Goal: Information Seeking & Learning: Learn about a topic

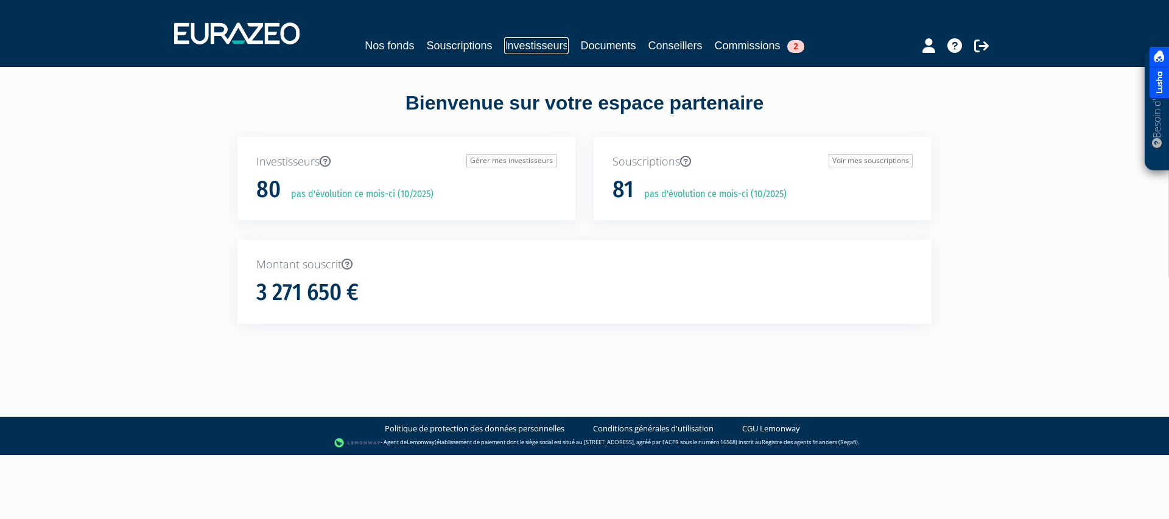
click at [535, 46] on link "Investisseurs" at bounding box center [536, 45] width 64 height 17
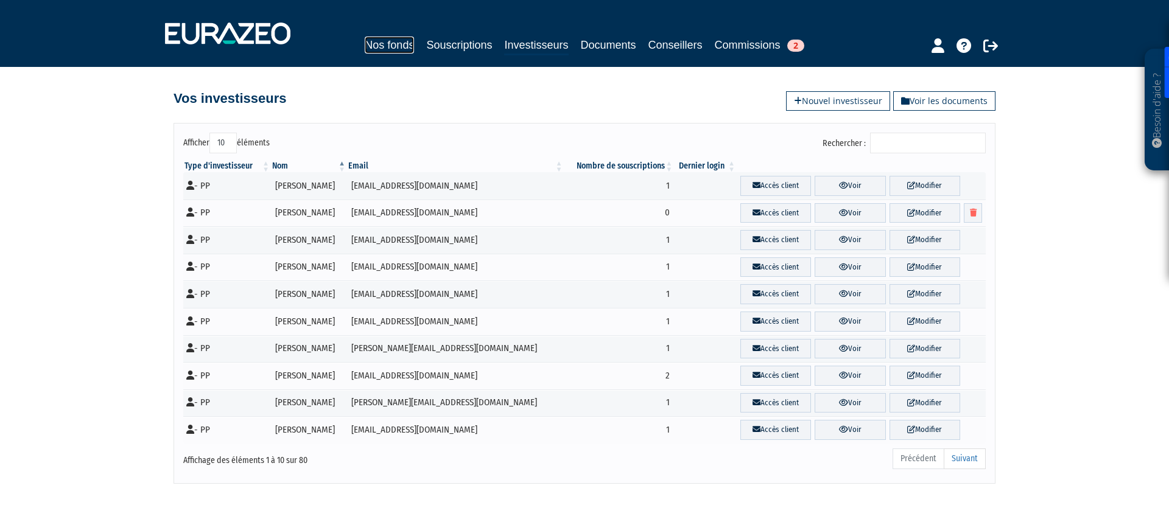
click at [376, 51] on link "Nos fonds" at bounding box center [389, 45] width 49 height 17
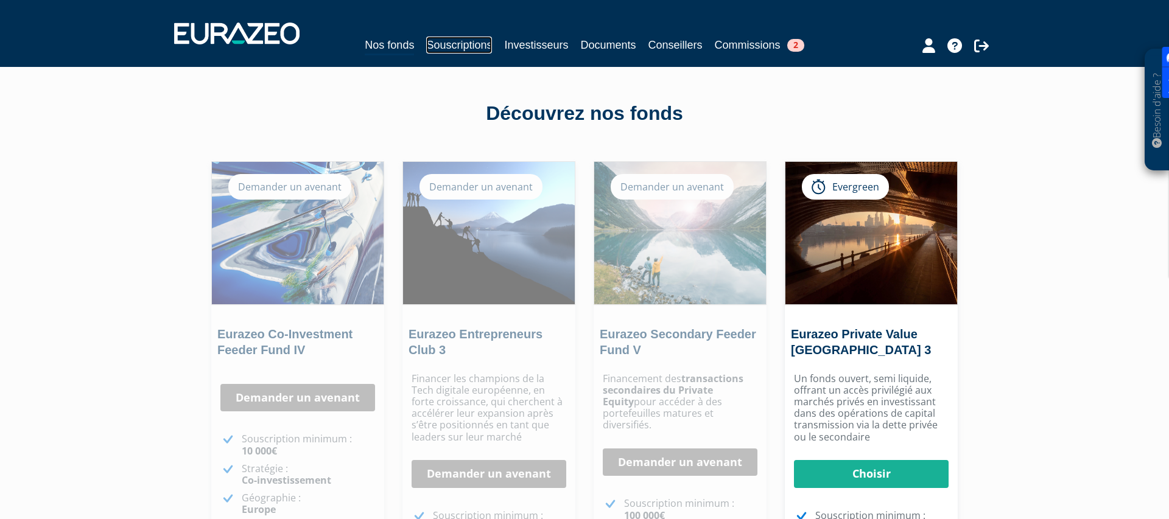
click at [464, 43] on link "Souscriptions" at bounding box center [459, 45] width 66 height 17
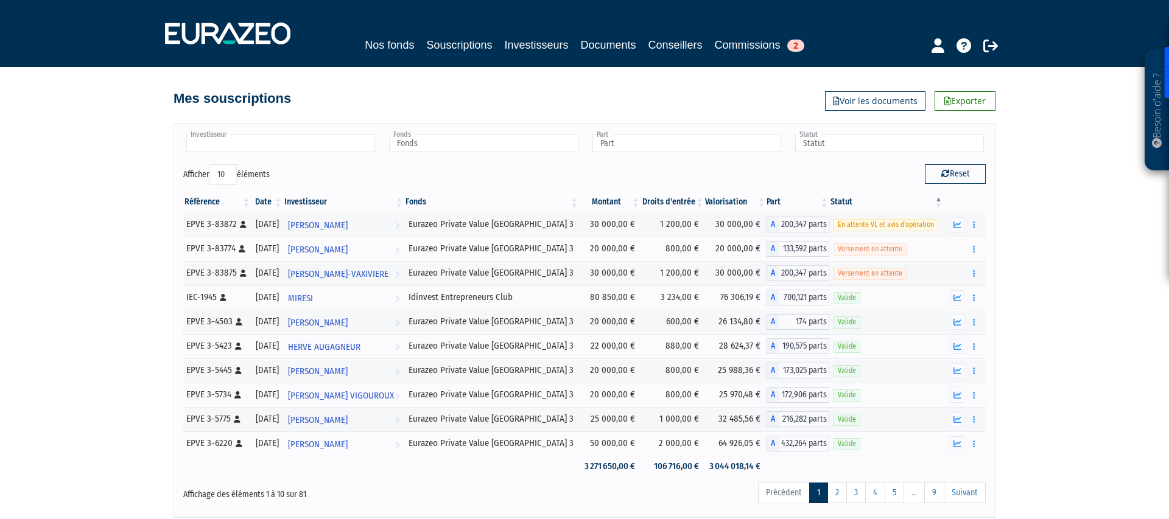
click at [295, 144] on input "text" at bounding box center [280, 144] width 189 height 18
type input "FIN"
click at [313, 166] on li "FIN ANCIERE EMMA" at bounding box center [280, 162] width 192 height 15
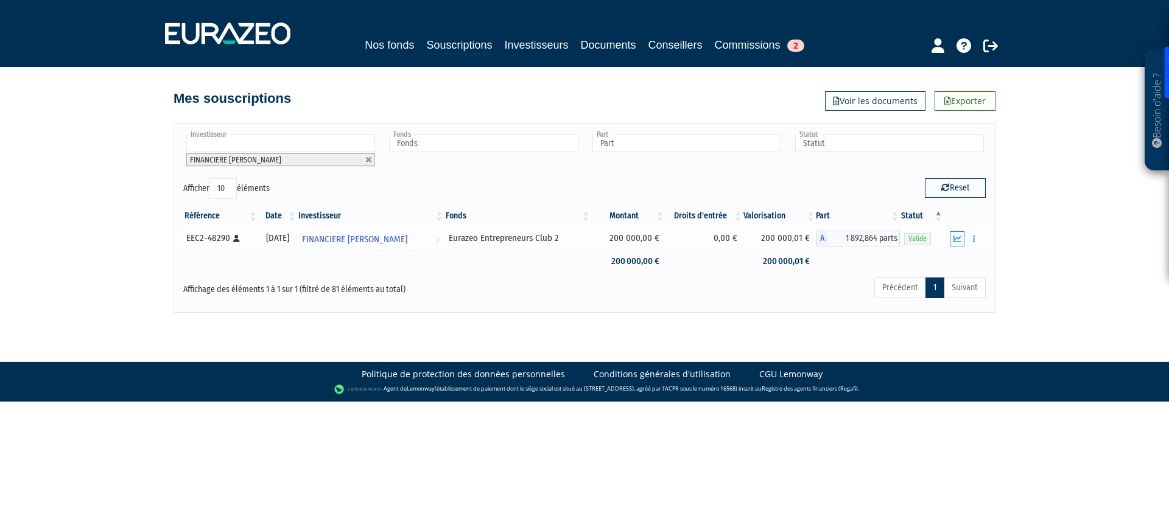
click at [959, 239] on icon "button" at bounding box center [958, 239] width 8 height 8
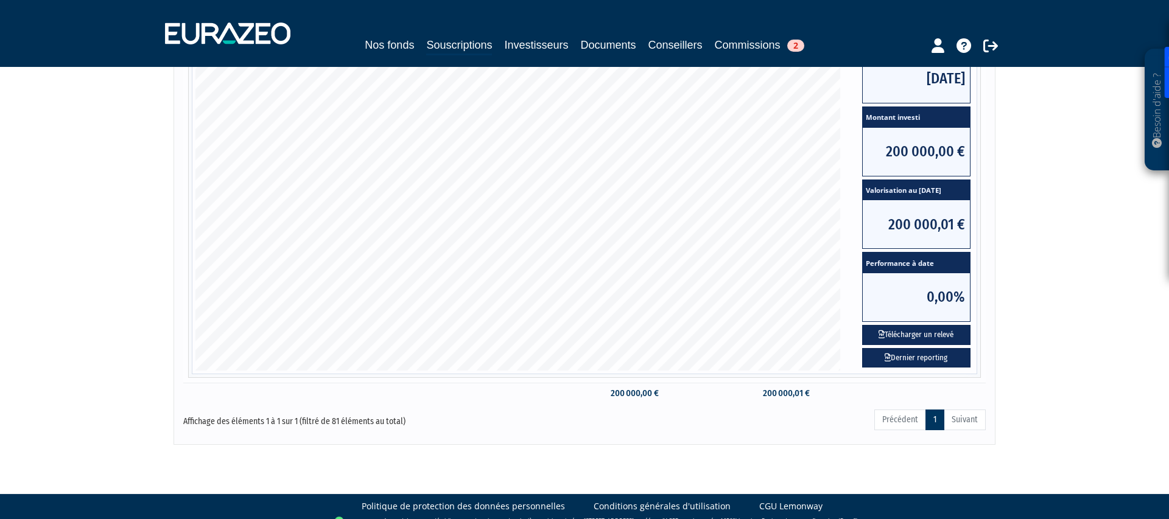
scroll to position [243, 0]
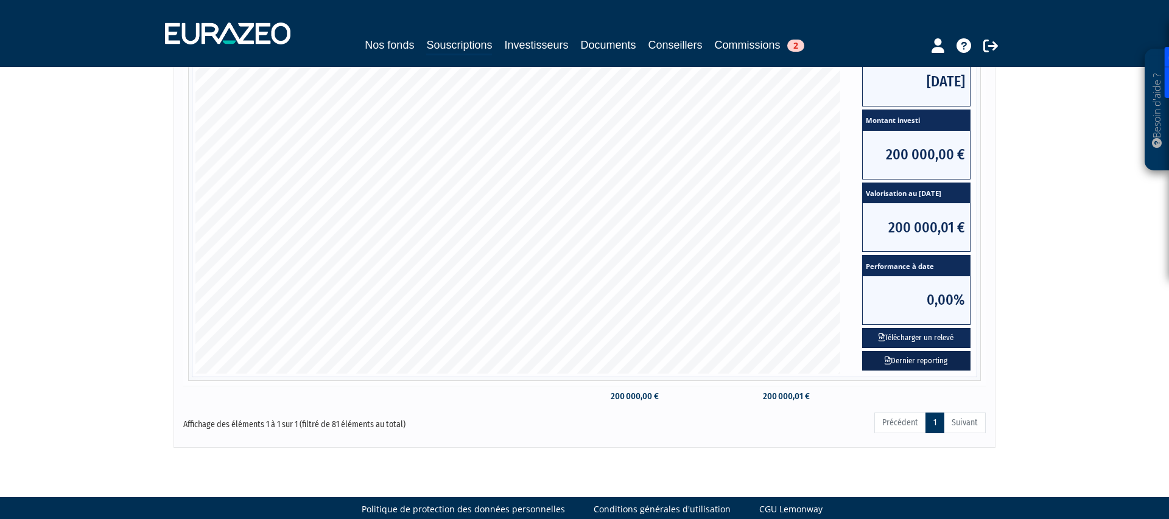
click at [912, 362] on link "Dernier reporting" at bounding box center [916, 361] width 108 height 20
click at [557, 420] on div "Précédent 1 Suivant" at bounding box center [755, 425] width 460 height 27
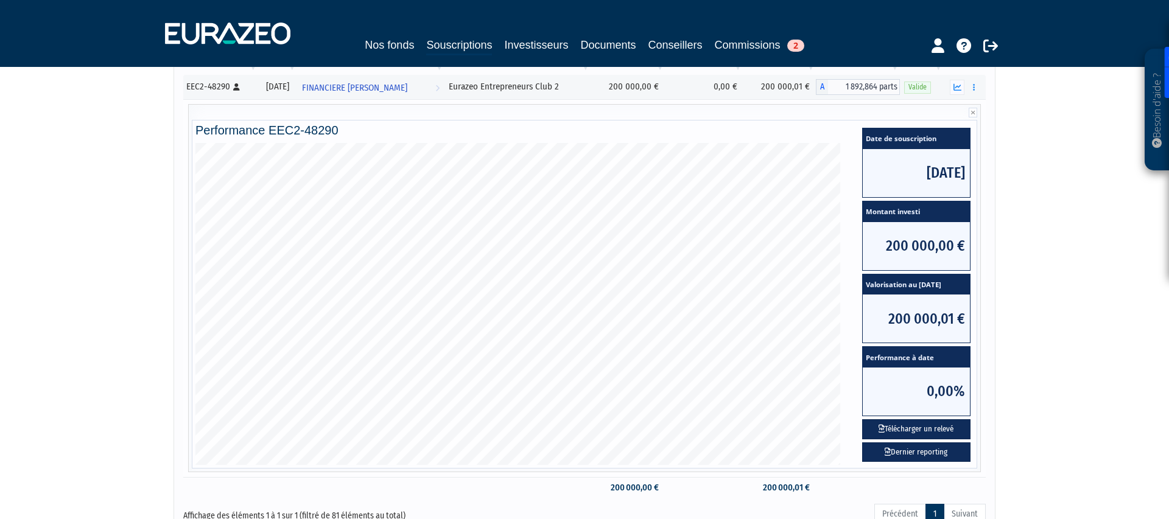
scroll to position [0, 0]
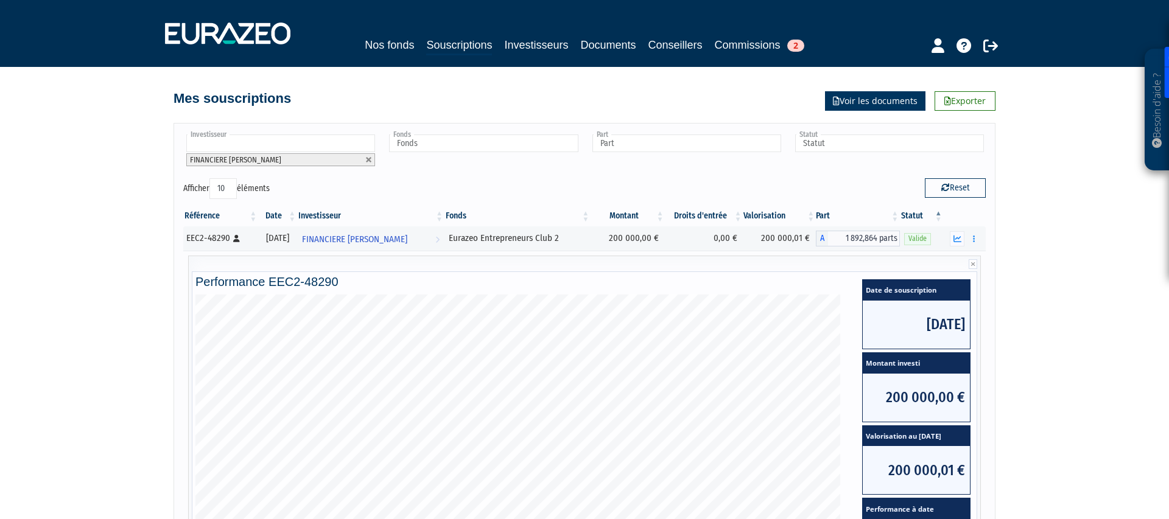
click at [877, 94] on link "Voir les documents" at bounding box center [875, 100] width 100 height 19
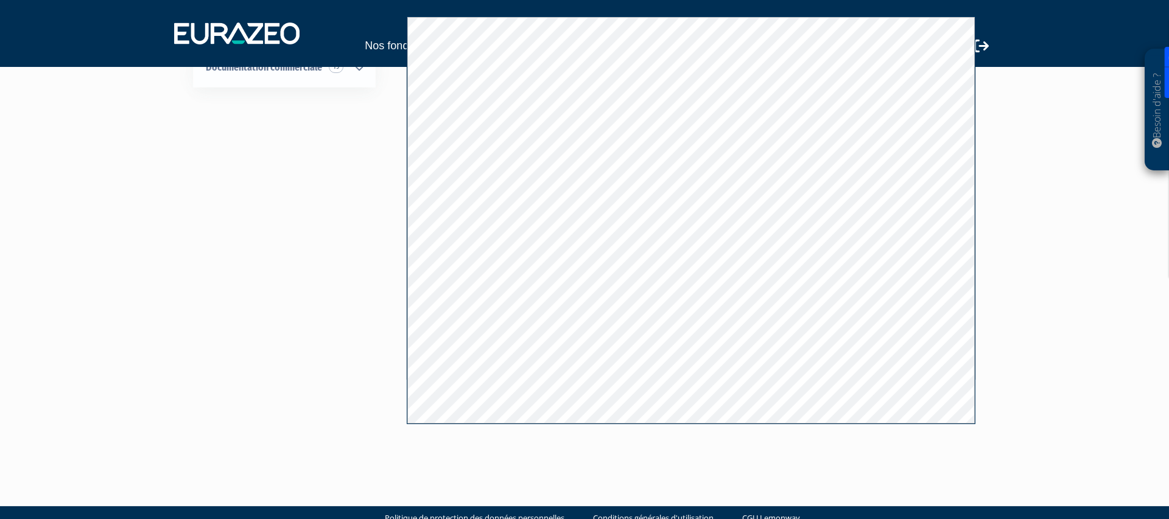
scroll to position [162, 0]
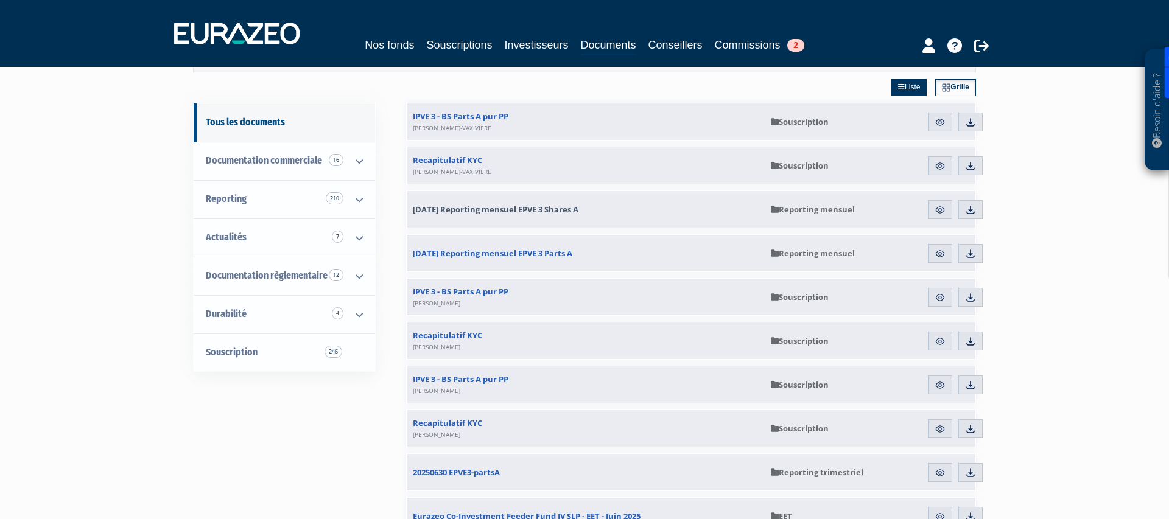
scroll to position [77, 0]
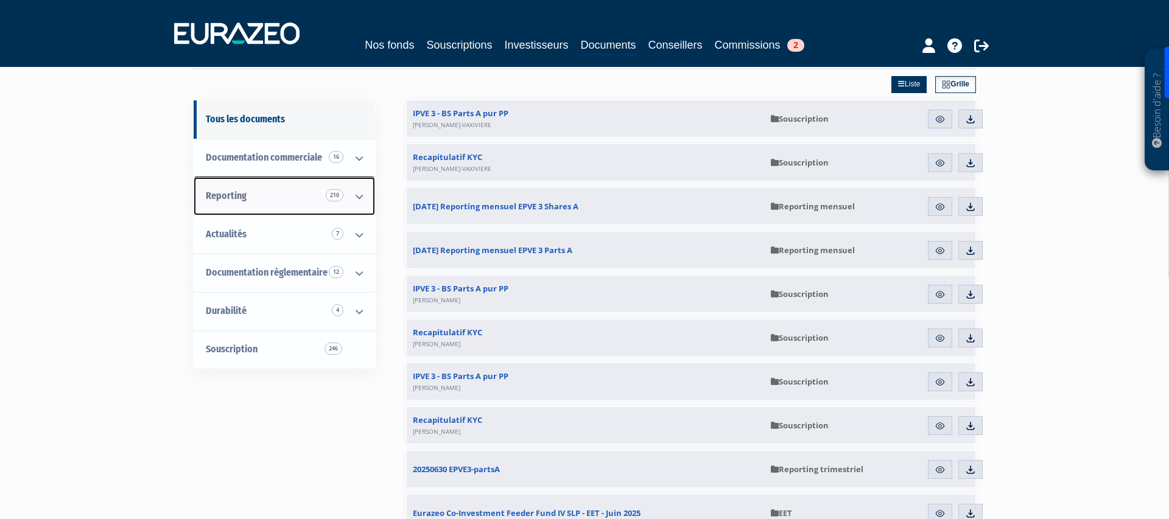
click at [351, 197] on icon at bounding box center [359, 197] width 32 height 38
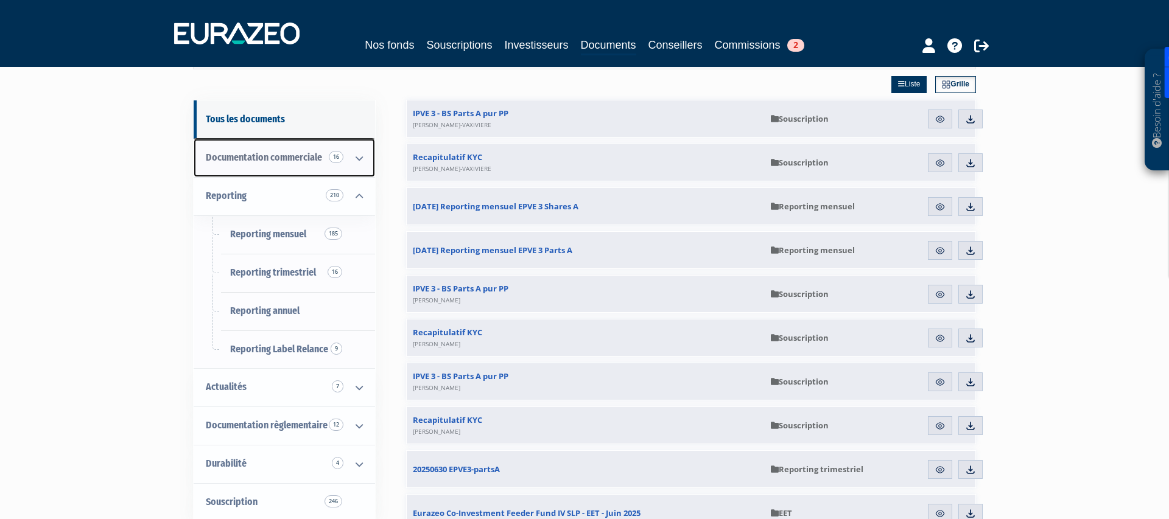
click at [303, 156] on span "Documentation commerciale 16" at bounding box center [264, 158] width 116 height 12
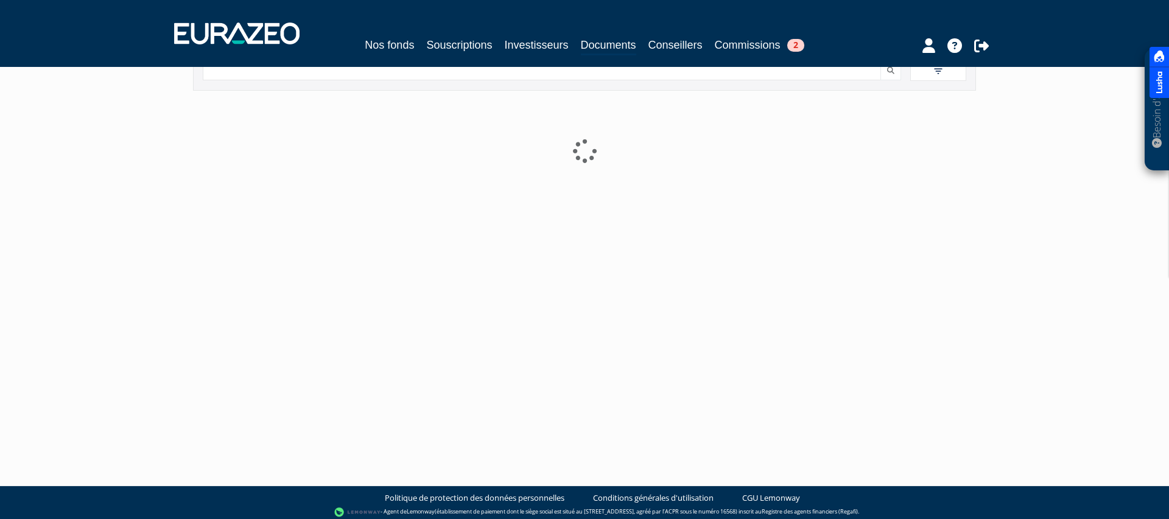
scroll to position [61, 0]
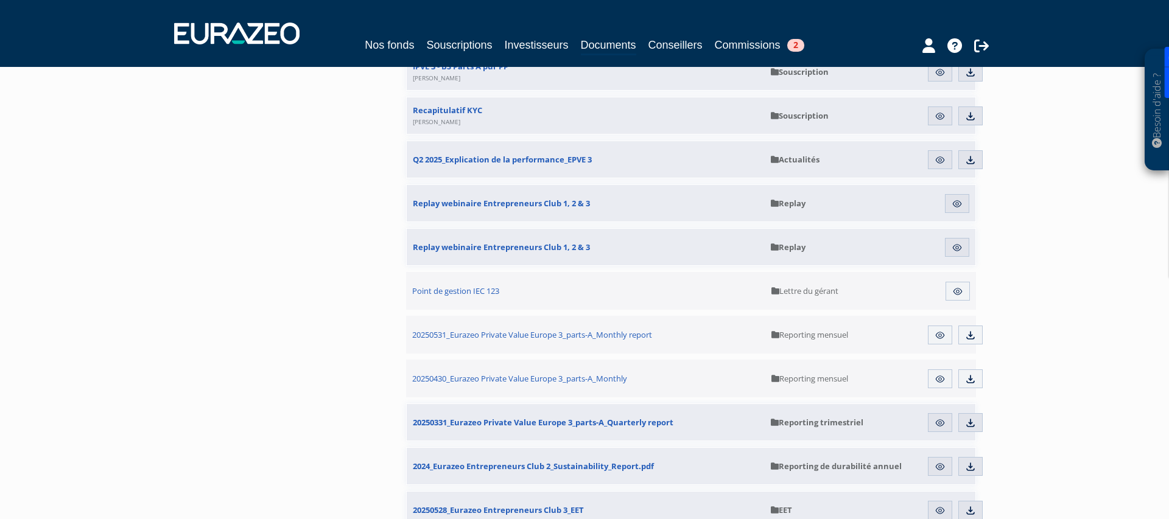
scroll to position [1089, 0]
click at [961, 293] on img at bounding box center [957, 291] width 11 height 11
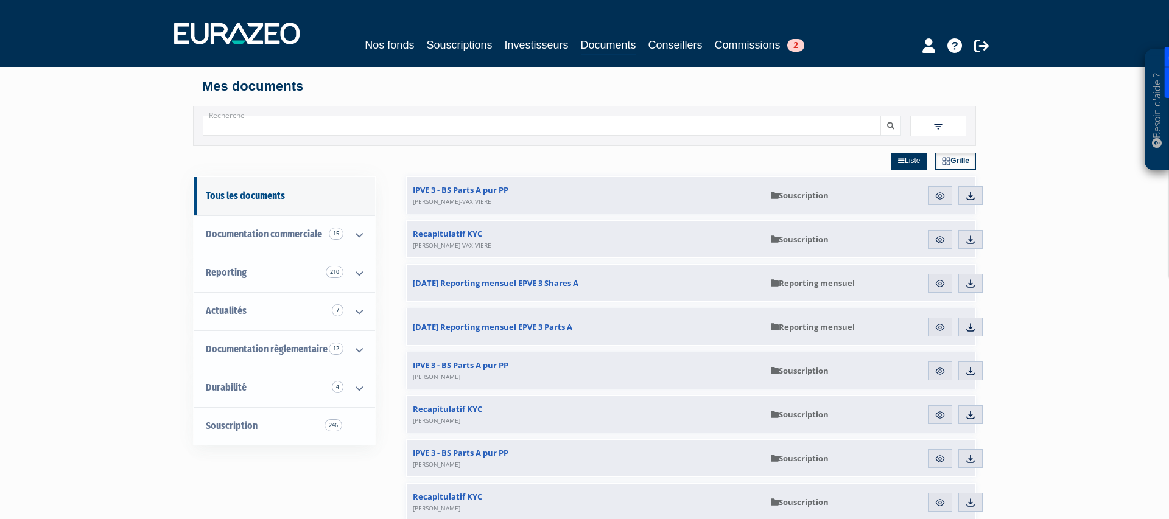
click at [263, 129] on input "Recherche" at bounding box center [542, 126] width 678 height 20
click at [918, 129] on span at bounding box center [938, 126] width 56 height 21
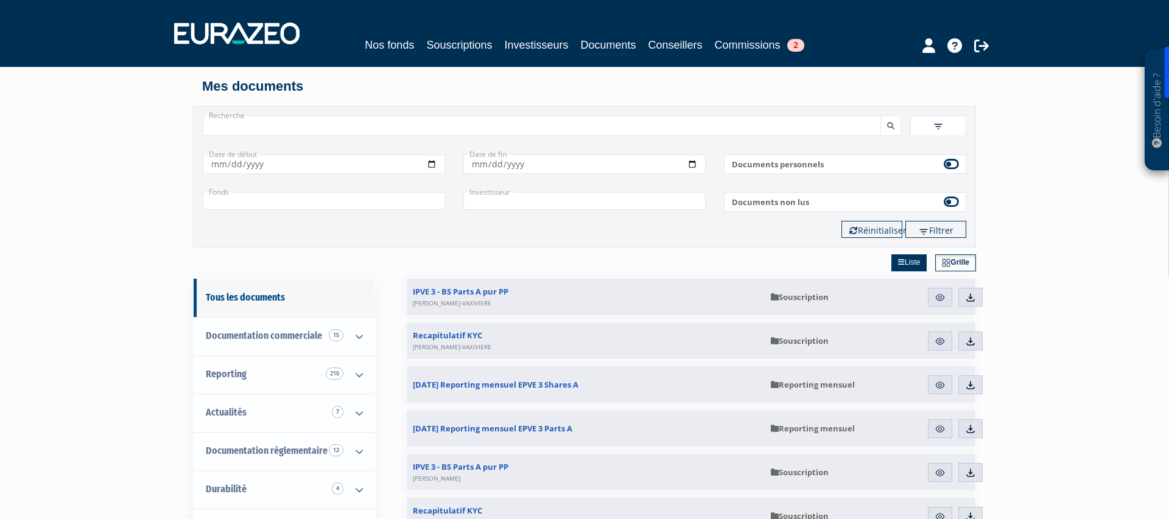
click at [776, 202] on label "Documents non lus" at bounding box center [845, 201] width 242 height 19
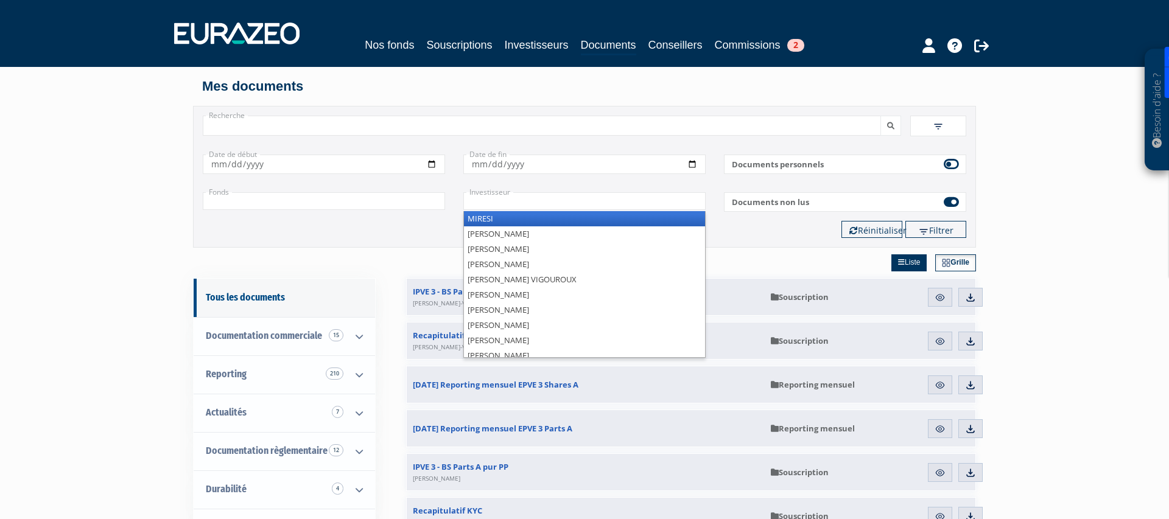
click at [547, 195] on input "text" at bounding box center [584, 201] width 242 height 18
click at [283, 218] on div "Filtres Liste Grille Date de début" at bounding box center [585, 192] width 764 height 93
type input "+"
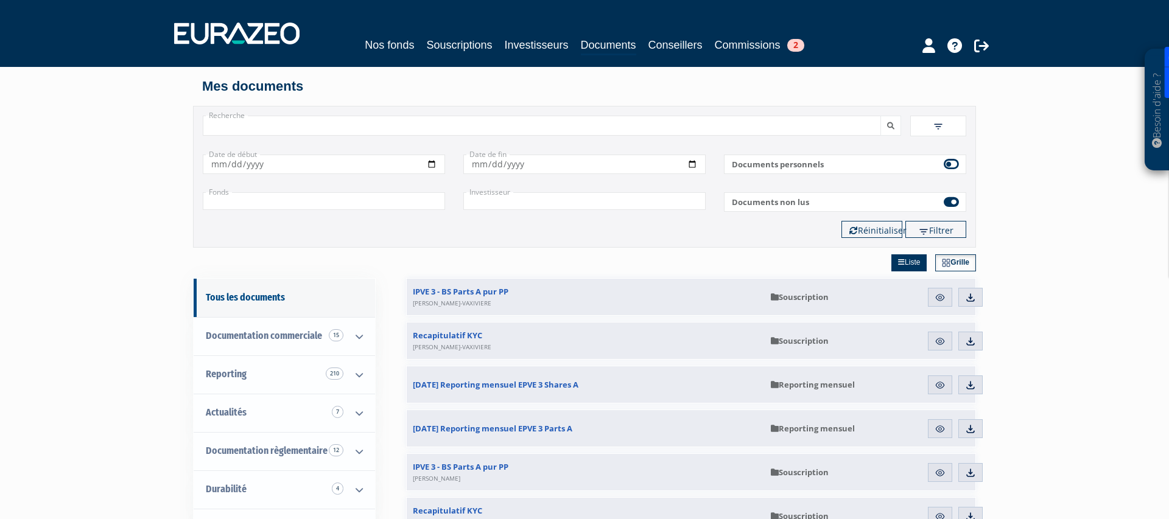
click at [293, 204] on input "text" at bounding box center [324, 201] width 242 height 18
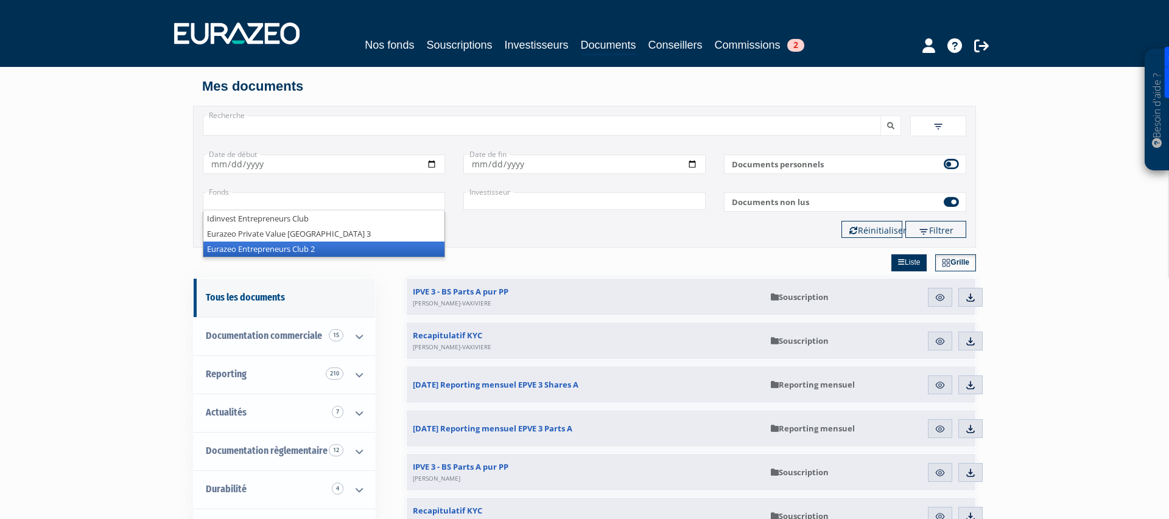
click at [294, 245] on li "Eurazeo Entrepreneurs Club 2" at bounding box center [323, 249] width 241 height 15
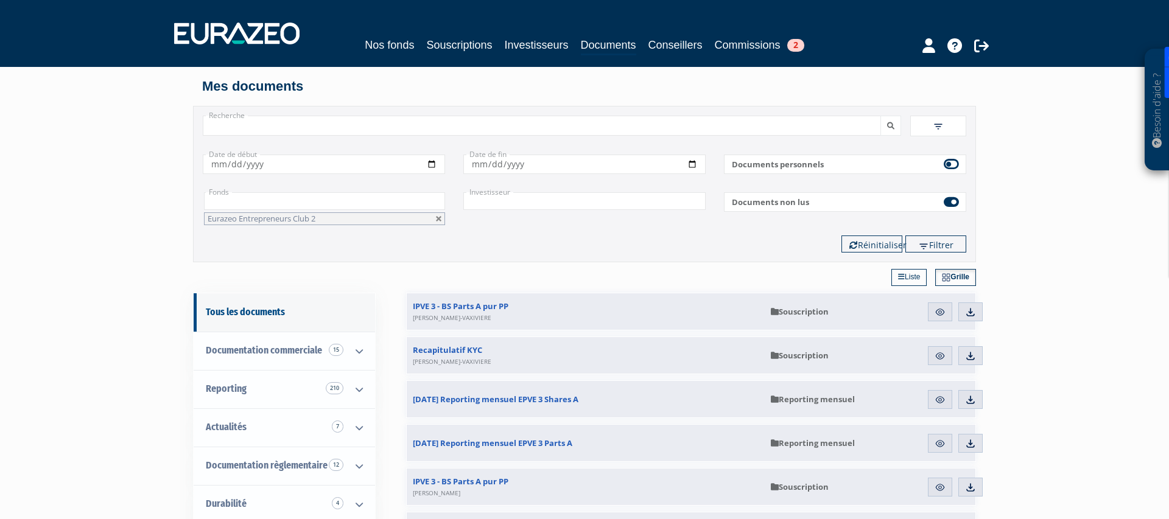
click at [880, 116] on button "submit" at bounding box center [890, 126] width 21 height 20
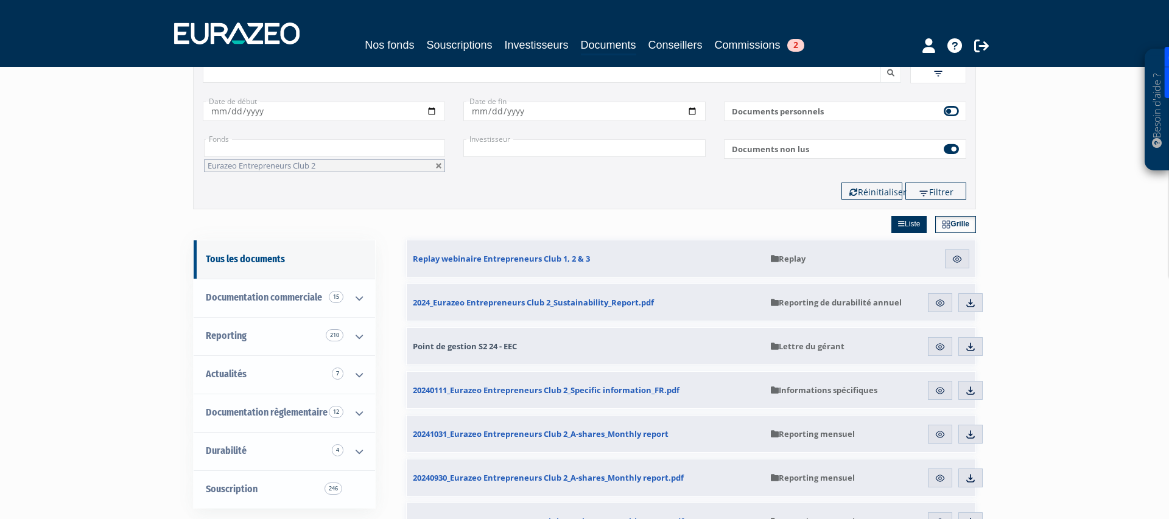
scroll to position [65, 0]
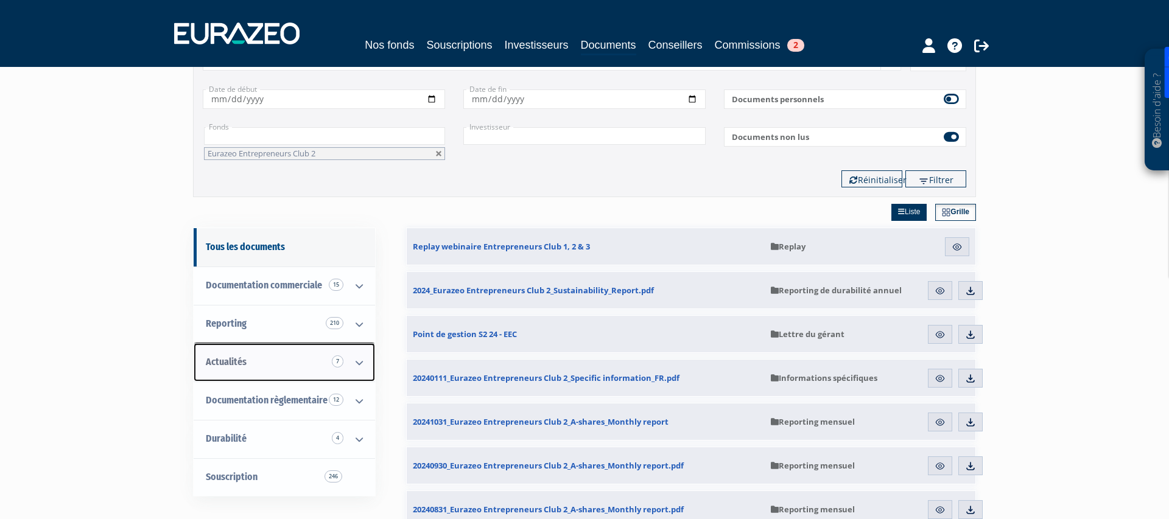
click at [362, 364] on icon at bounding box center [359, 363] width 32 height 38
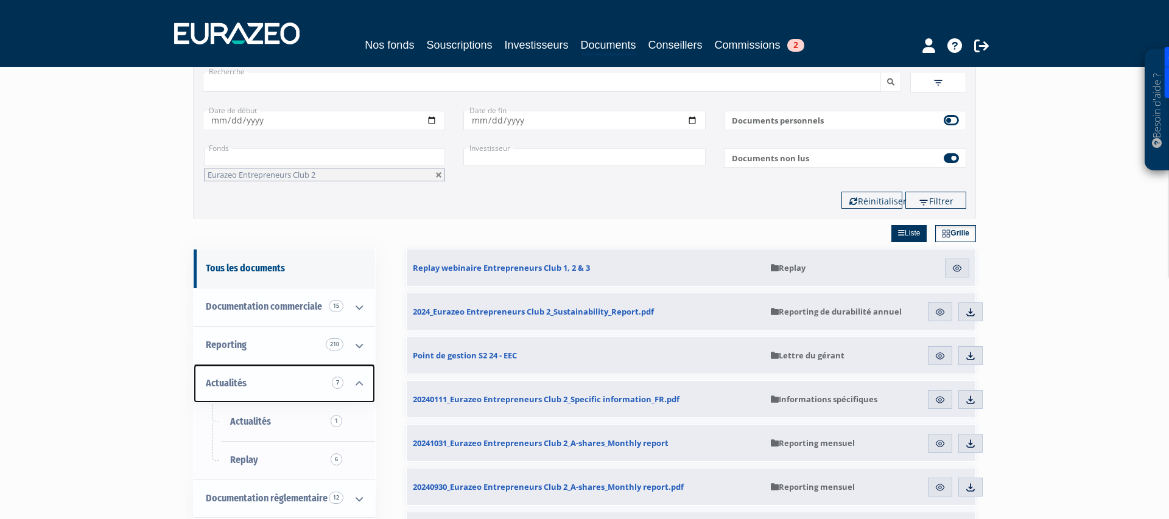
scroll to position [43, 0]
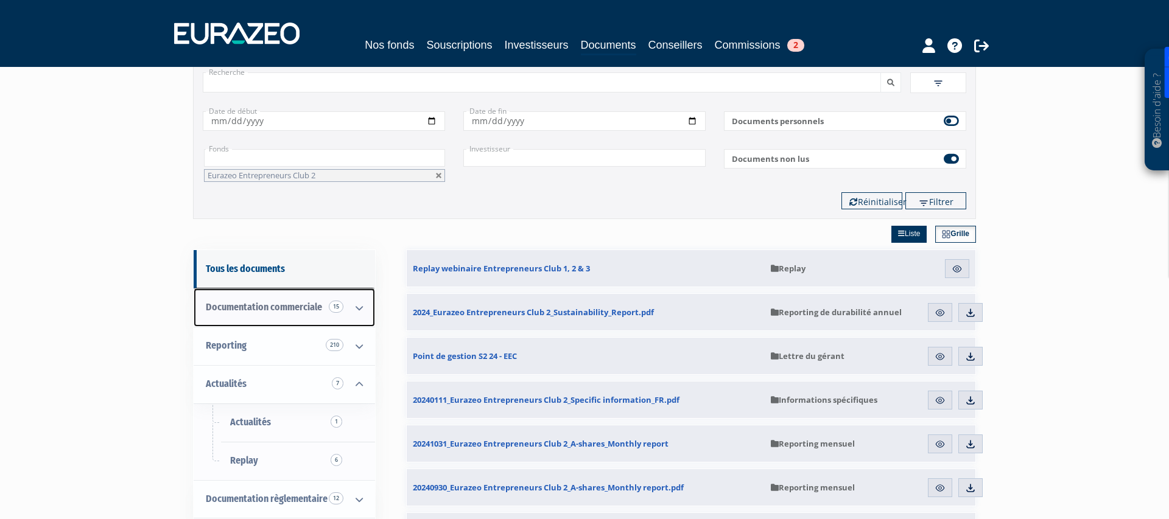
click at [265, 290] on link "Documentation commerciale 15" at bounding box center [284, 308] width 181 height 38
click at [265, 297] on link "Documentation commerciale 15" at bounding box center [284, 308] width 181 height 38
